Goal: Transaction & Acquisition: Download file/media

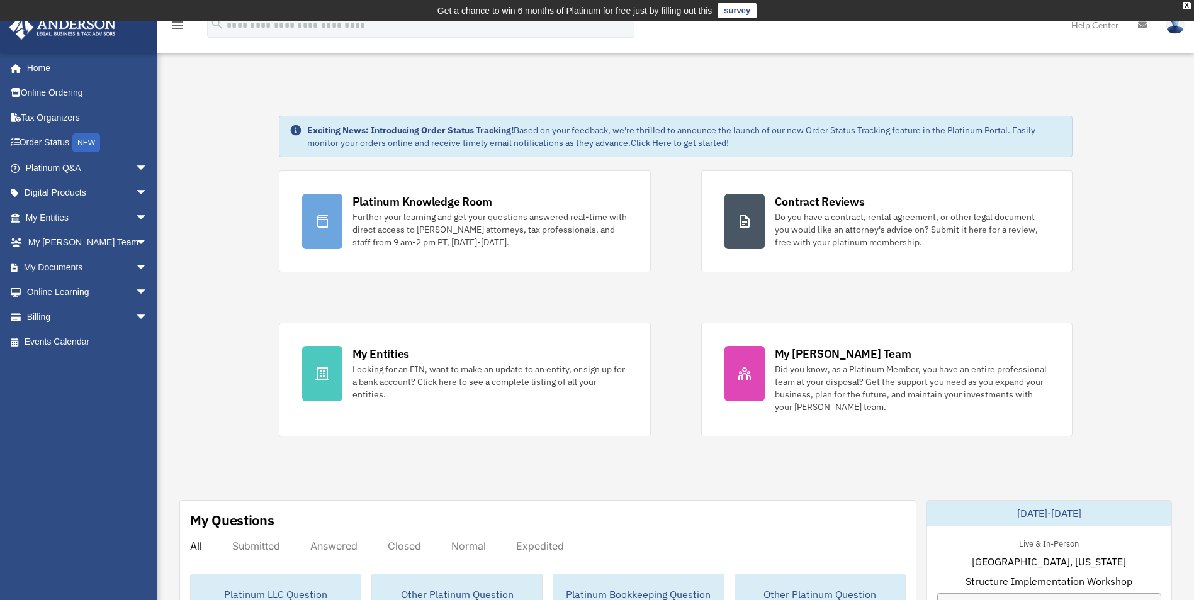
click at [54, 269] on link "My Documents arrow_drop_down" at bounding box center [88, 267] width 158 height 25
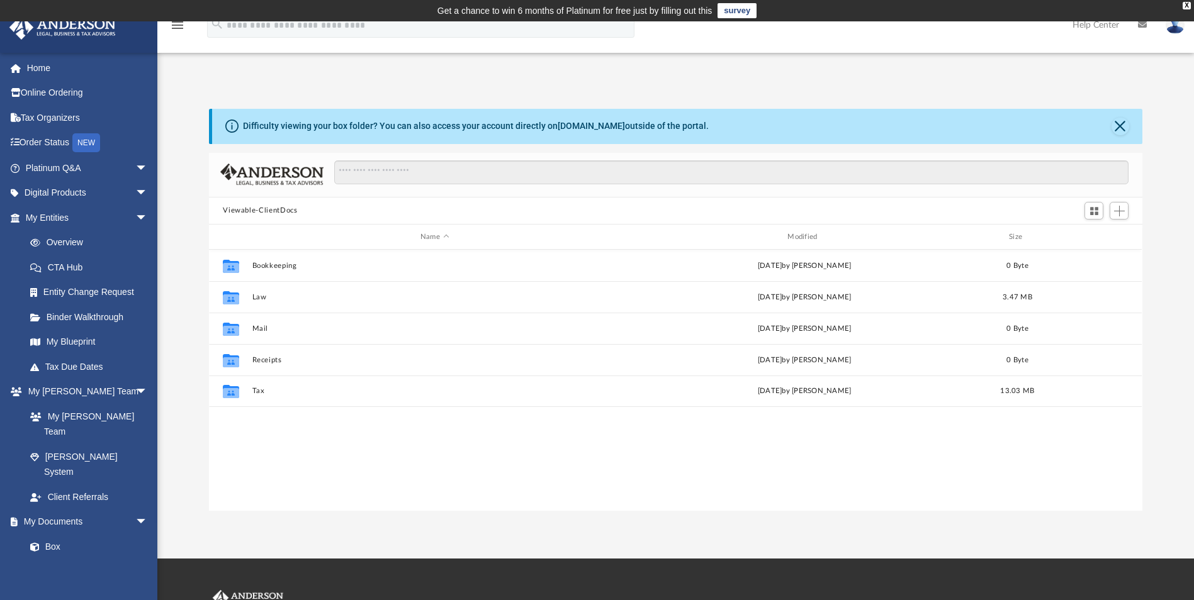
scroll to position [277, 924]
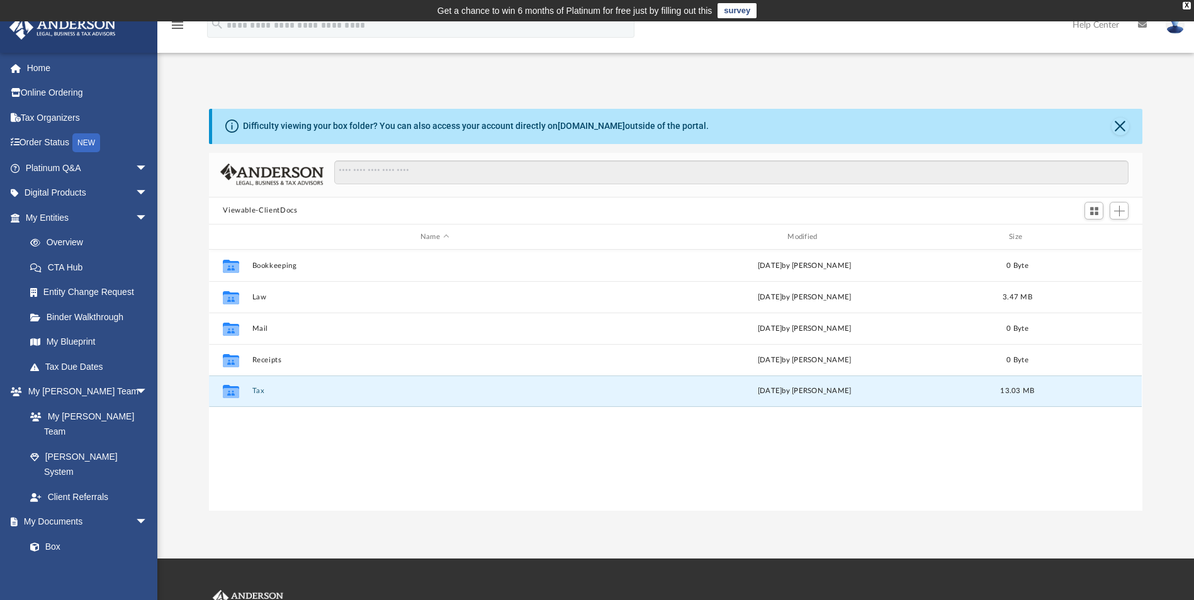
click at [262, 390] on button "Tax" at bounding box center [434, 392] width 364 height 8
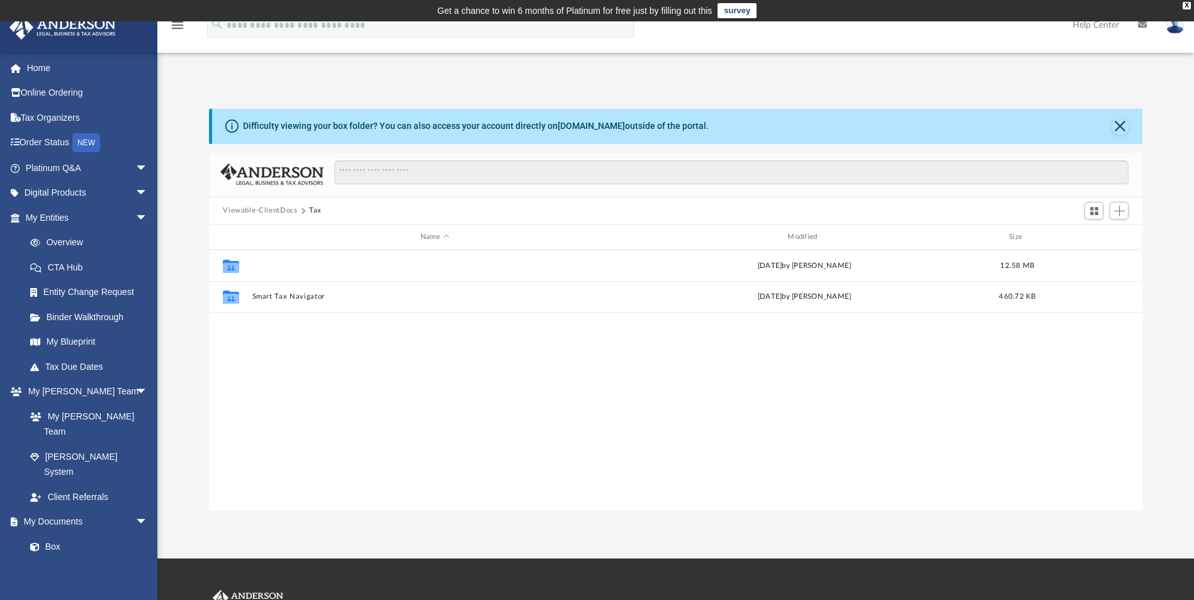
click at [307, 264] on button "Chaves, Richard & Fabrizia" at bounding box center [434, 266] width 364 height 8
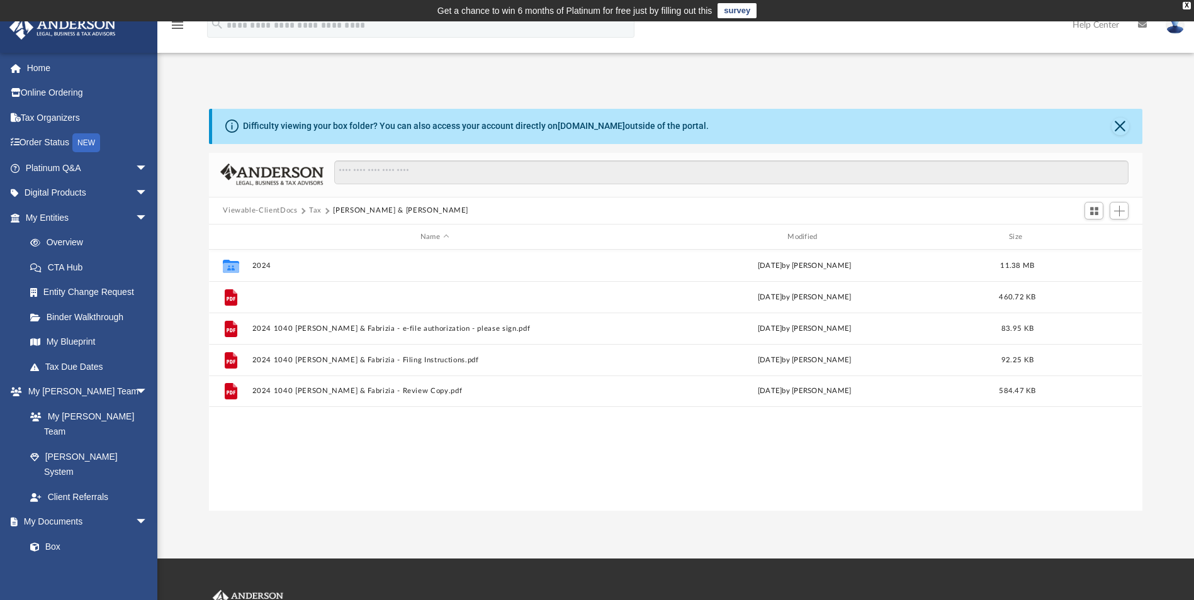
click at [342, 298] on button "2023 Dalceno Chaves R Form 1040 Individual Tax Return_Filing - All forms.pdf" at bounding box center [434, 297] width 364 height 8
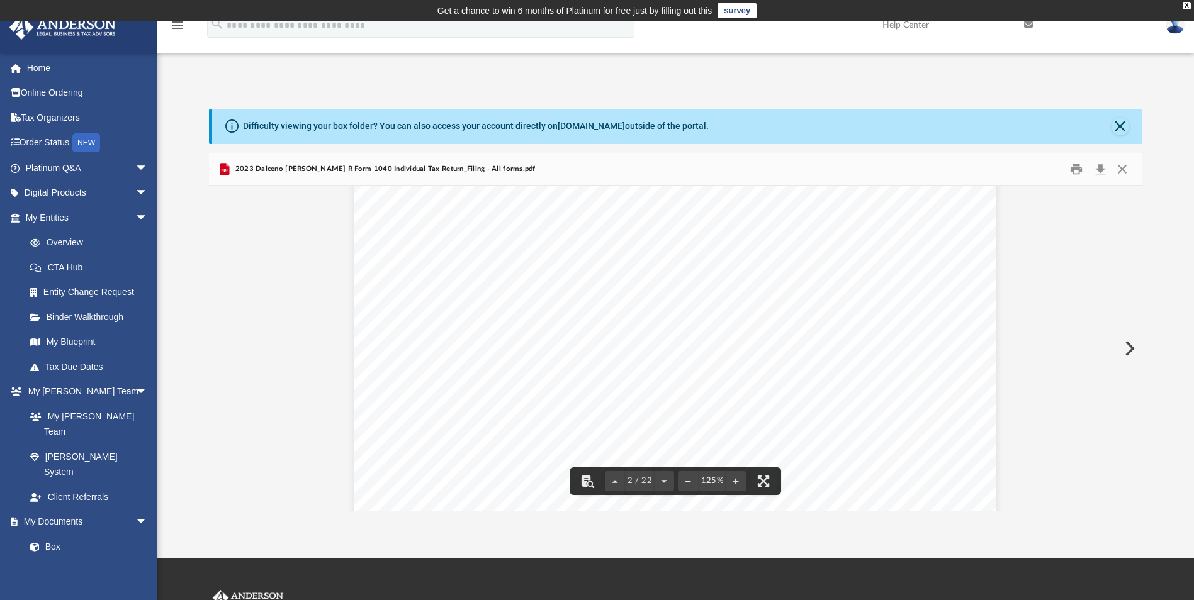
scroll to position [1194, 0]
click at [1101, 168] on button "Download" at bounding box center [1100, 169] width 23 height 20
click at [1123, 169] on button "Close" at bounding box center [1122, 169] width 23 height 20
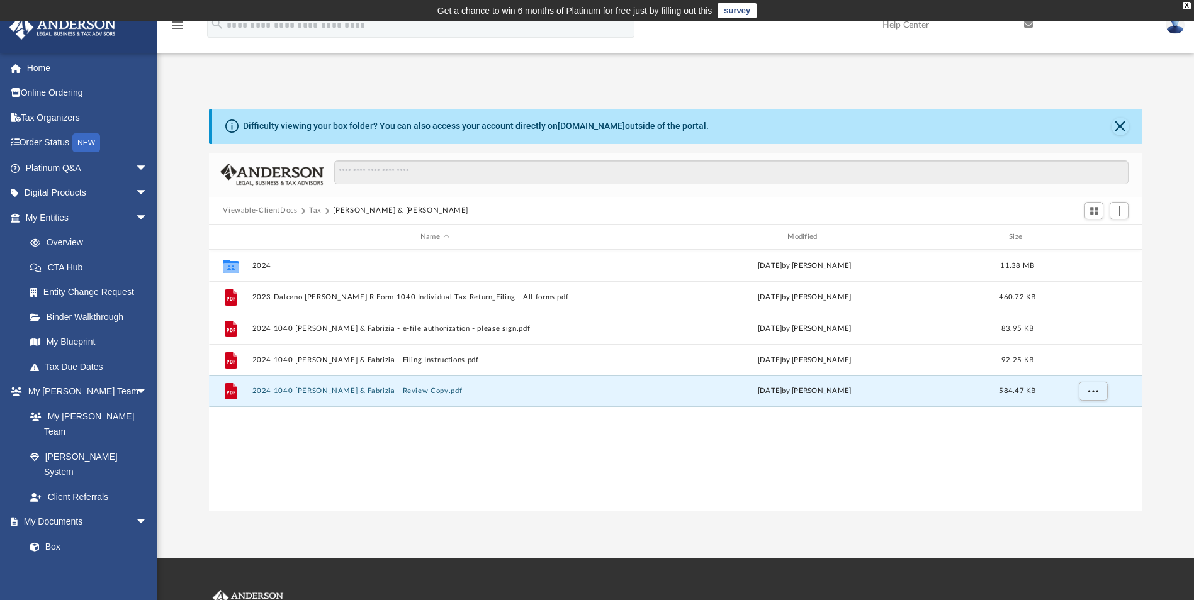
click at [432, 389] on button "2024 1040 Chaves, Richard & Fabrizia - Review Copy.pdf" at bounding box center [434, 392] width 364 height 8
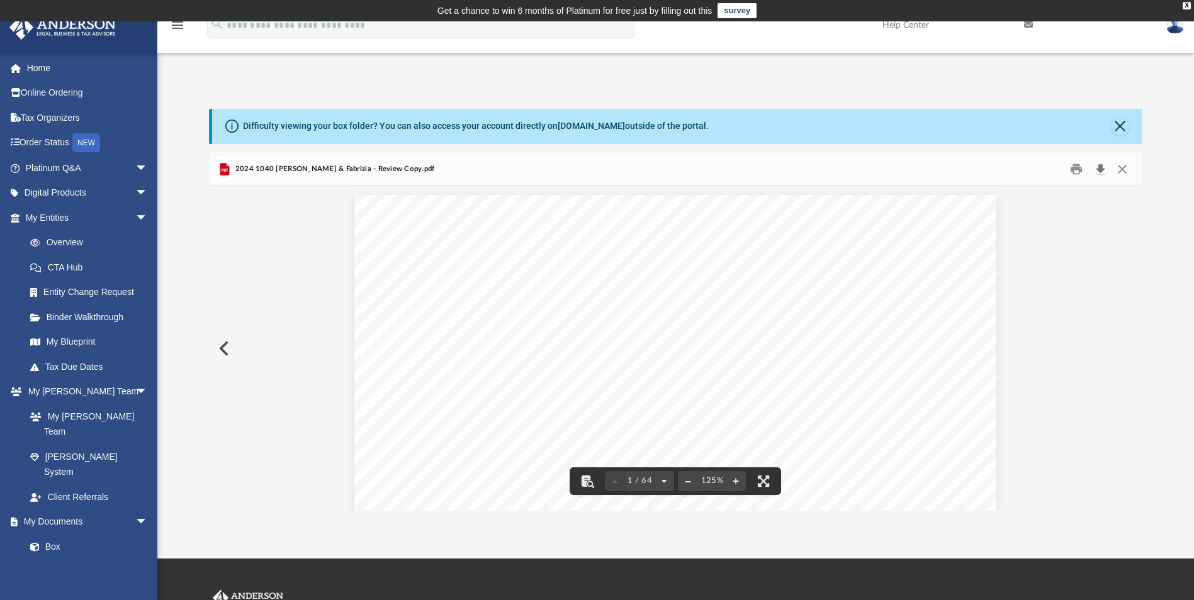
click at [1100, 172] on button "Download" at bounding box center [1100, 169] width 23 height 20
